Goal: Task Accomplishment & Management: Complete application form

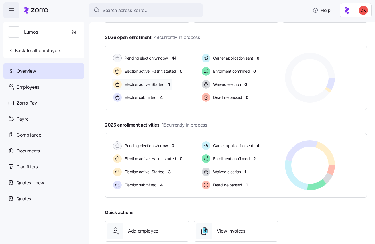
scroll to position [8, 0]
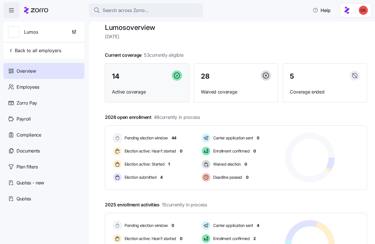
click at [157, 74] on div "14" at bounding box center [147, 76] width 70 height 12
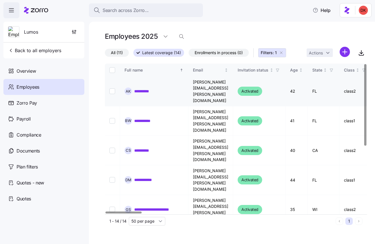
click at [150, 88] on link "**********" at bounding box center [144, 91] width 21 height 6
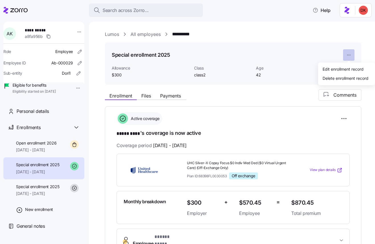
click at [348, 56] on html "**********" at bounding box center [187, 120] width 375 height 240
click at [346, 117] on html "**********" at bounding box center [187, 120] width 375 height 240
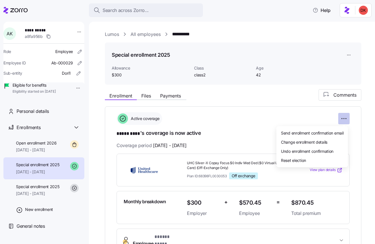
click at [346, 118] on html "**********" at bounding box center [187, 120] width 375 height 240
click at [332, 143] on div "Change enrollment details" at bounding box center [312, 141] width 67 height 9
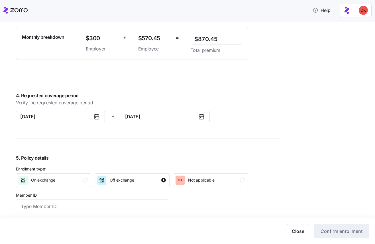
scroll to position [425, 0]
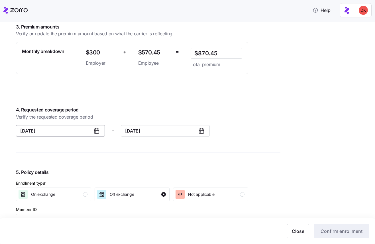
click at [66, 132] on input "[DATE]" at bounding box center [60, 130] width 89 height 11
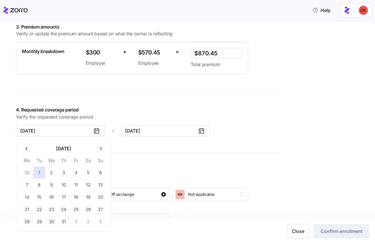
click at [103, 148] on icon "button" at bounding box center [100, 148] width 5 height 5
click at [73, 172] on button "1" at bounding box center [76, 172] width 12 height 12
type input "[DATE]"
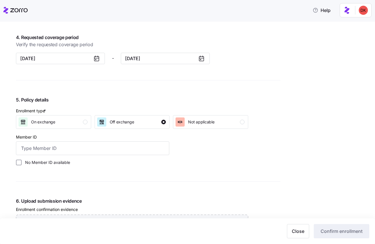
scroll to position [567, 0]
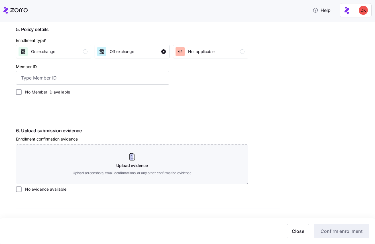
click at [28, 91] on label "No Member ID available" at bounding box center [46, 92] width 48 height 6
click at [22, 91] on input "No Member ID available" at bounding box center [19, 92] width 6 height 6
checkbox input "true"
click at [21, 189] on input "No evidence available" at bounding box center [19, 189] width 6 height 6
checkbox input "true"
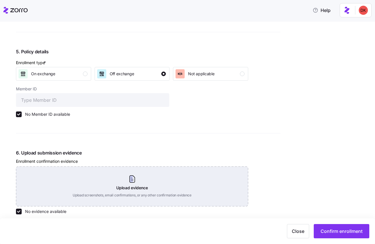
scroll to position [541, 0]
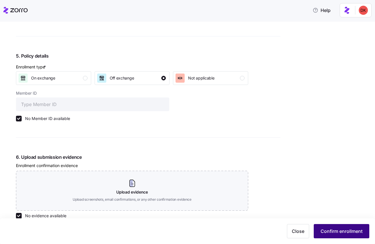
click at [342, 232] on span "Confirm enrollment" at bounding box center [342, 231] width 42 height 7
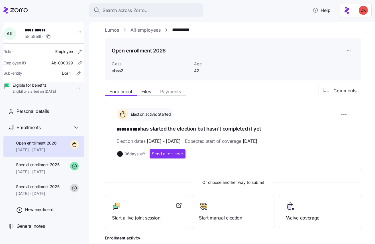
scroll to position [6, 0]
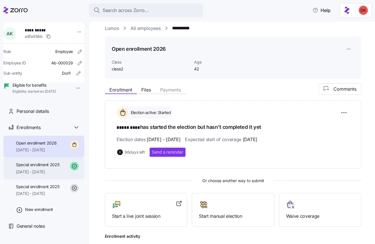
click at [55, 168] on span "Special enrollment 2025" at bounding box center [38, 165] width 44 height 6
